Goal: Find contact information: Find contact information

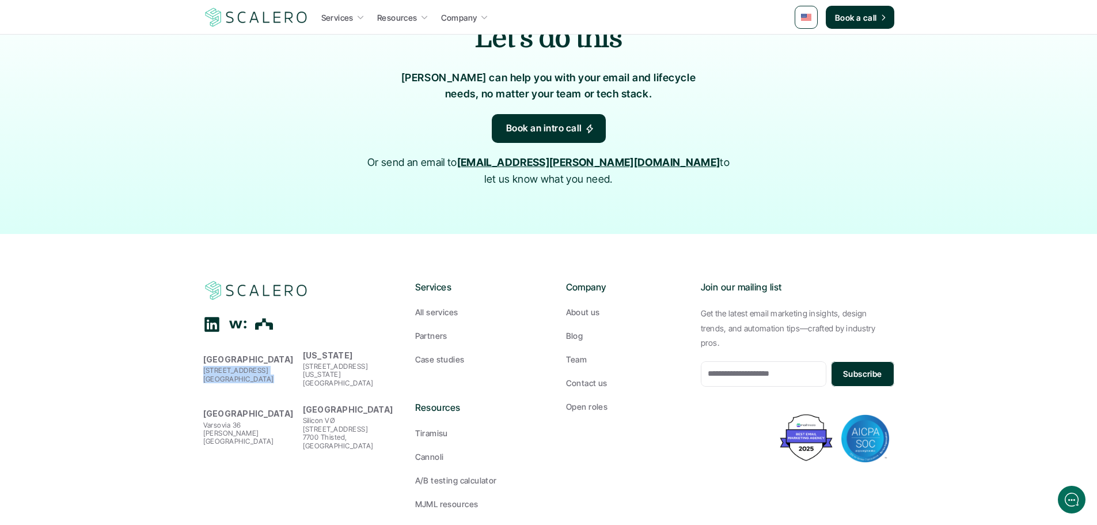
drag, startPoint x: 280, startPoint y: 343, endPoint x: 189, endPoint y: 333, distance: 90.9
click at [189, 333] on footer "[GEOGRAPHIC_DATA][STREET_ADDRESS] [US_STATE] [STREET_ADDRESS][GEOGRAPHIC_DATA][…" at bounding box center [548, 395] width 1097 height 322
copy p "[STREET_ADDRESS]"
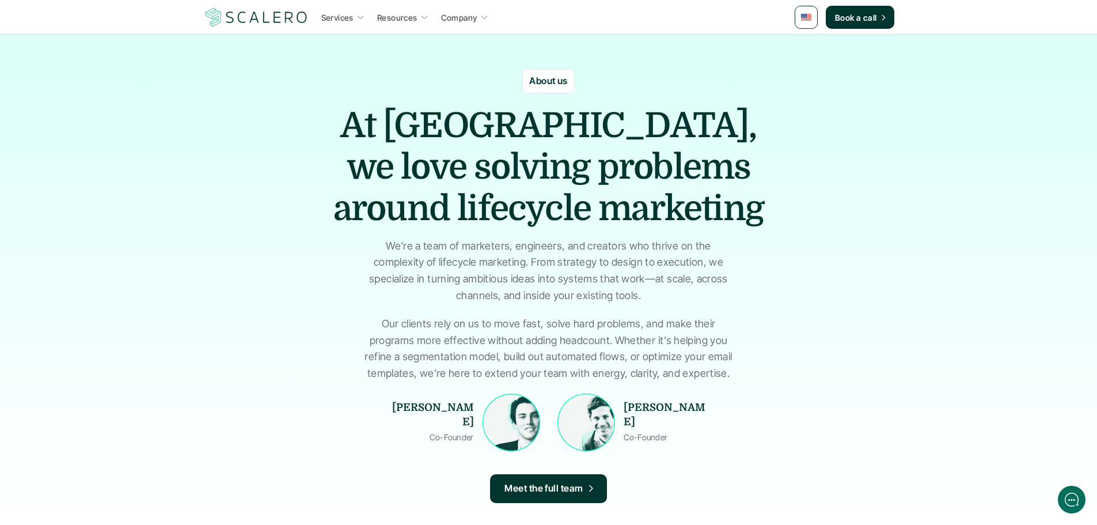
click at [244, 18] on img at bounding box center [256, 17] width 106 height 22
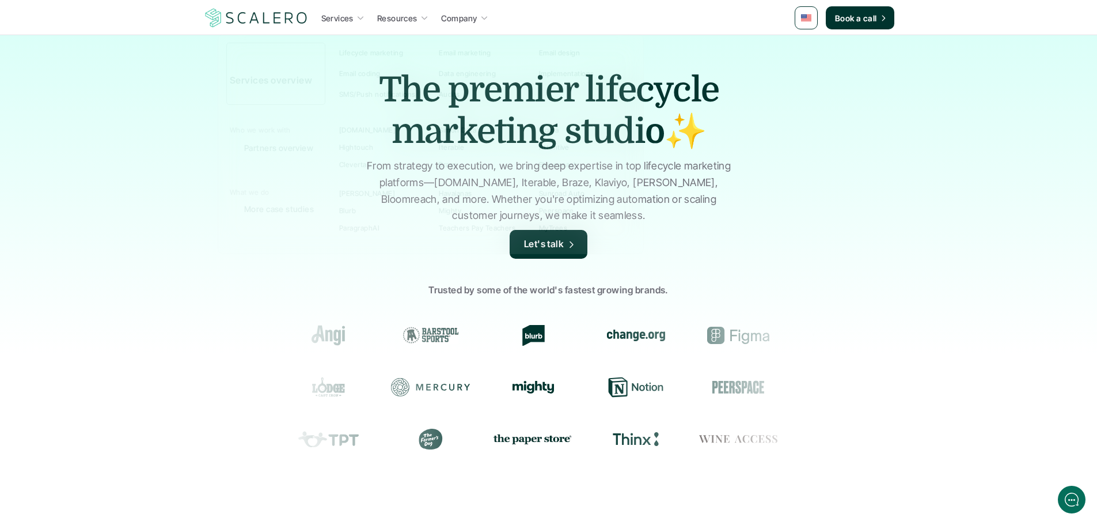
click at [344, 21] on p "Services" at bounding box center [337, 18] width 32 height 12
click at [256, 18] on img at bounding box center [256, 18] width 106 height 22
click at [520, 109] on h1 "The premier lifecycle marketing studio✨" at bounding box center [548, 110] width 403 height 83
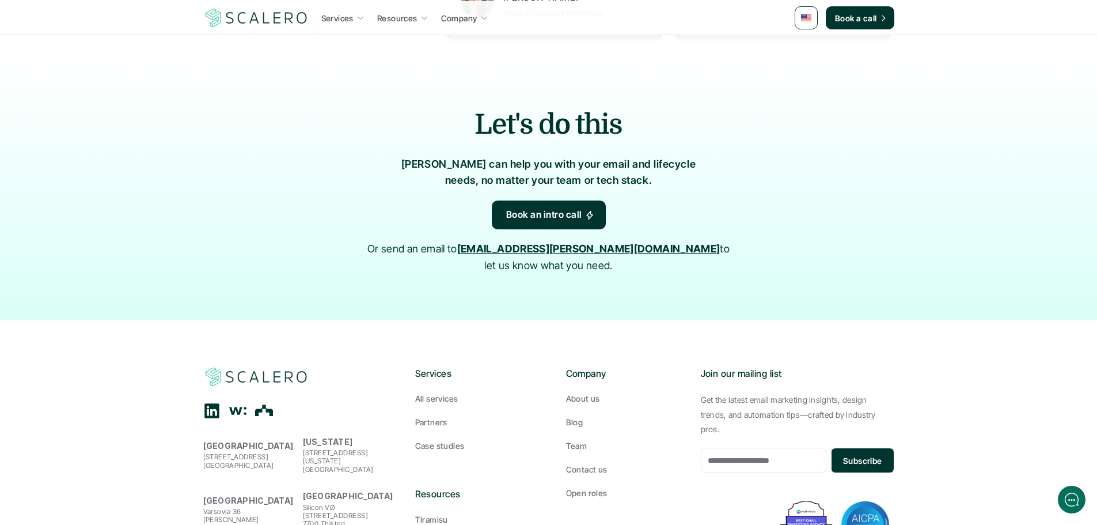
scroll to position [1821, 0]
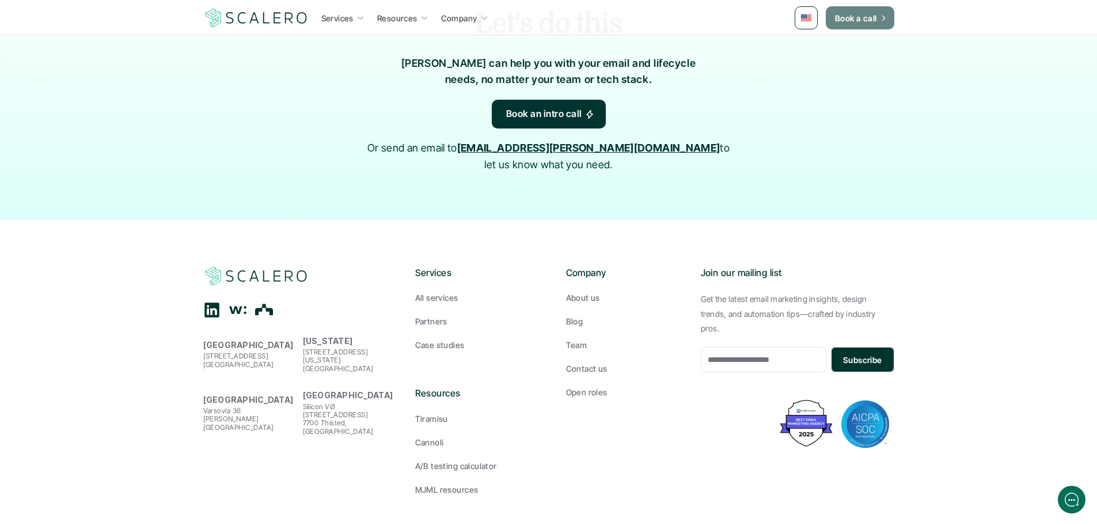
click at [878, 16] on link "Book a call" at bounding box center [860, 17] width 69 height 23
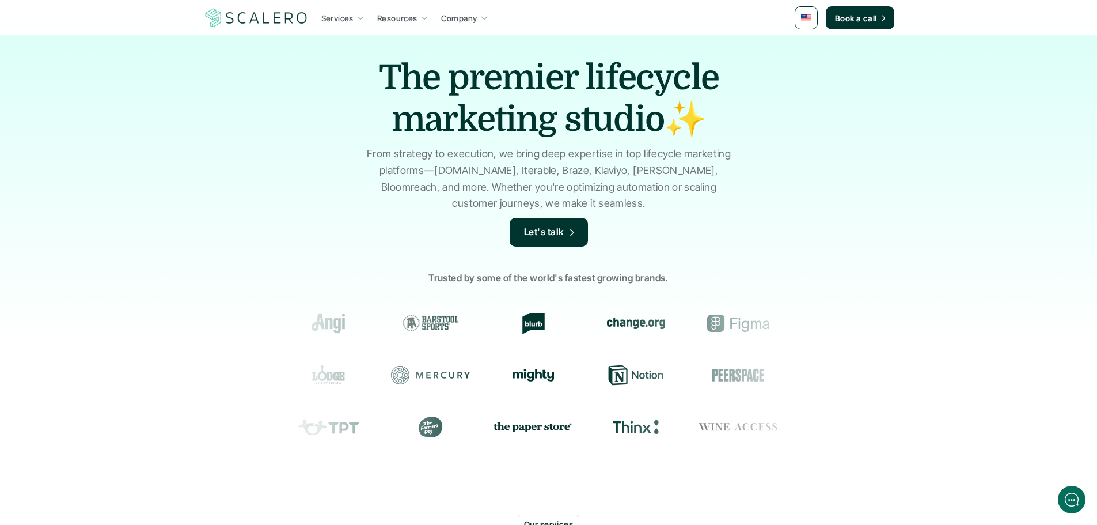
scroll to position [0, 0]
